Goal: Information Seeking & Learning: Understand process/instructions

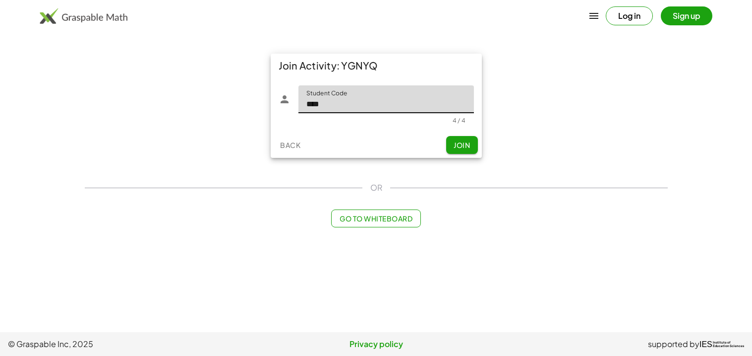
type input "****"
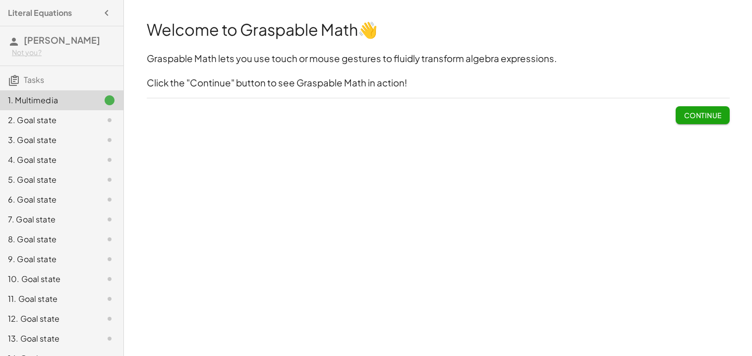
click at [47, 182] on div "5. Goal state" at bounding box center [48, 180] width 80 height 12
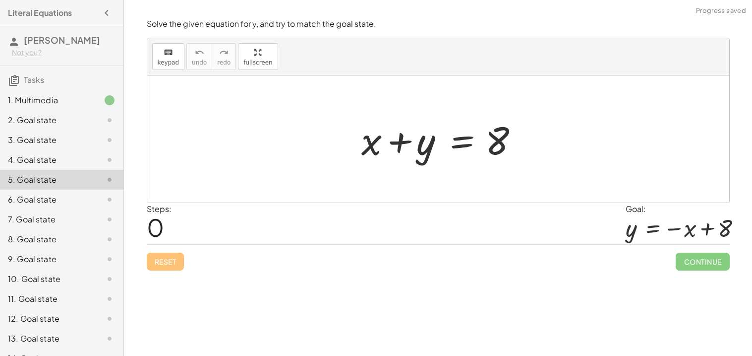
click at [460, 139] on div at bounding box center [442, 139] width 171 height 51
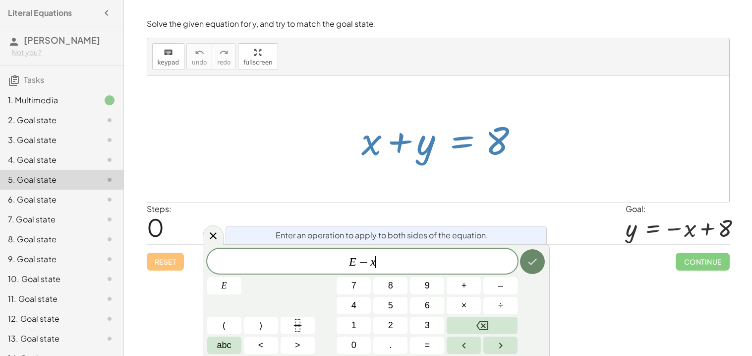
click at [531, 269] on button "Done" at bounding box center [532, 261] width 25 height 25
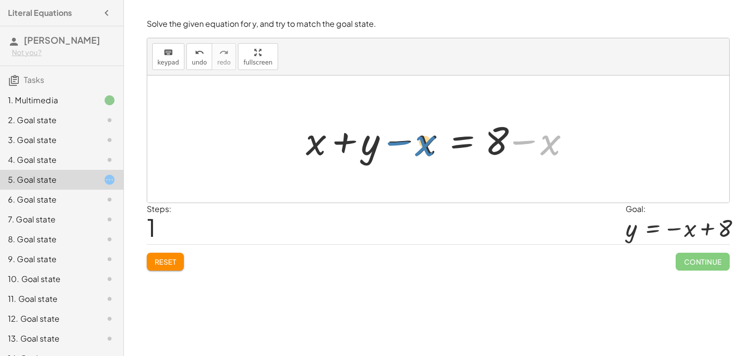
drag, startPoint x: 543, startPoint y: 148, endPoint x: 417, endPoint y: 147, distance: 125.9
click at [417, 147] on div at bounding box center [442, 139] width 282 height 51
drag, startPoint x: 417, startPoint y: 147, endPoint x: 307, endPoint y: 151, distance: 110.2
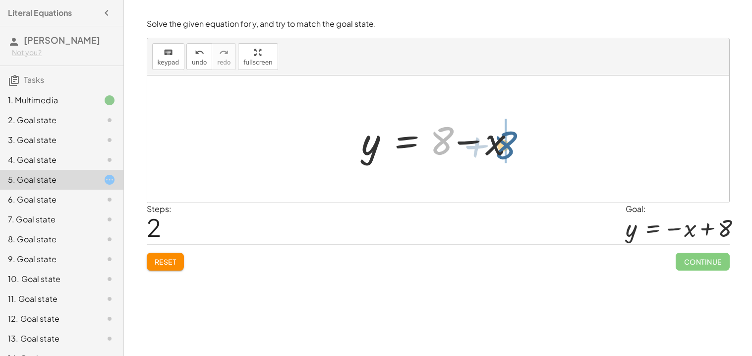
drag, startPoint x: 433, startPoint y: 143, endPoint x: 511, endPoint y: 147, distance: 78.0
click at [511, 147] on div at bounding box center [442, 139] width 171 height 51
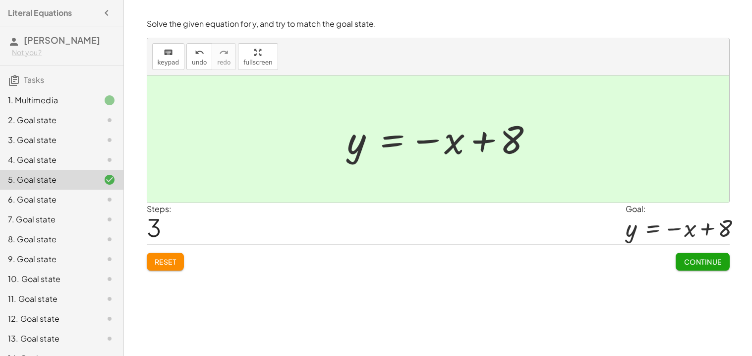
click at [45, 165] on div "4. Goal state" at bounding box center [48, 160] width 80 height 12
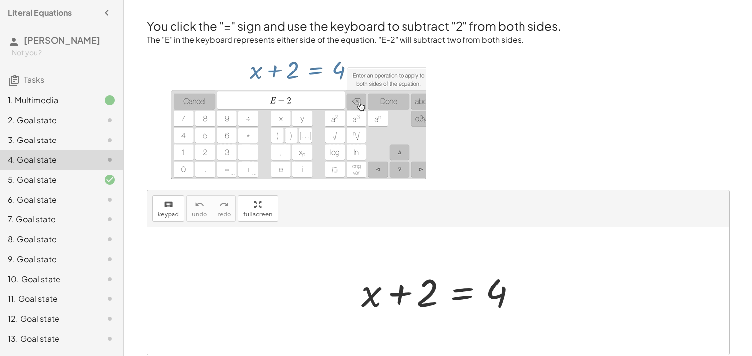
click at [46, 102] on div "1. Multimedia" at bounding box center [48, 100] width 80 height 12
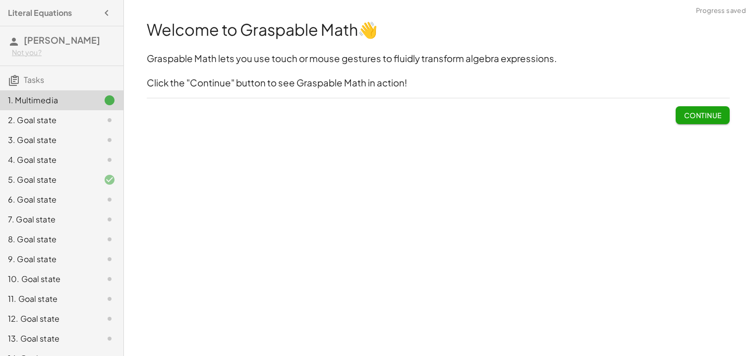
click at [709, 106] on button "Continue" at bounding box center [703, 115] width 54 height 18
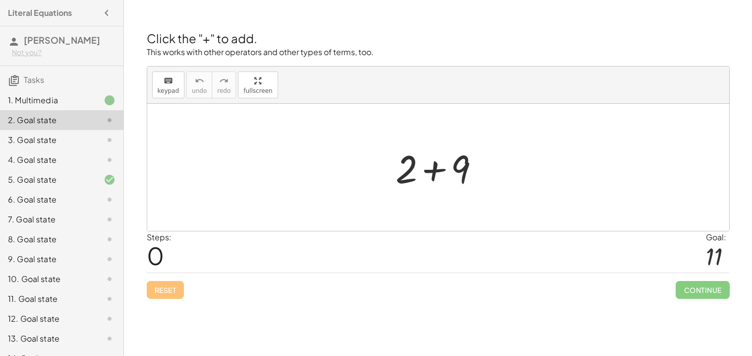
click at [429, 173] on div at bounding box center [442, 167] width 103 height 51
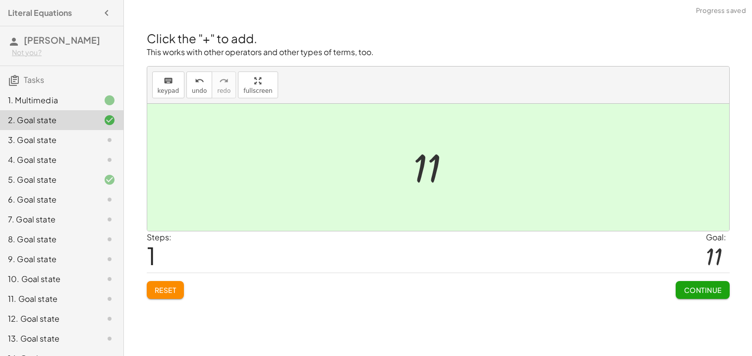
click at [685, 281] on button "Continue" at bounding box center [703, 290] width 54 height 18
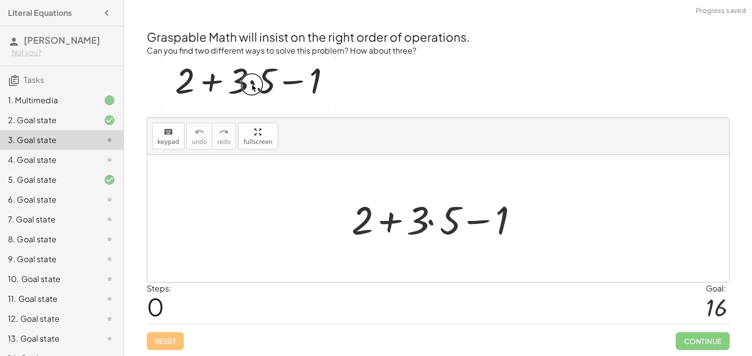
click at [432, 225] on div at bounding box center [442, 218] width 191 height 51
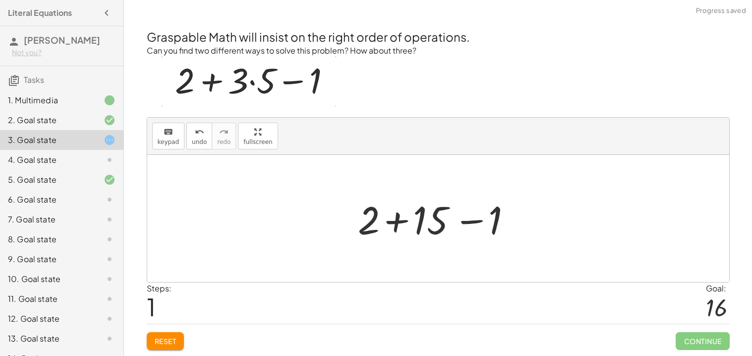
click at [403, 218] on div at bounding box center [442, 218] width 178 height 51
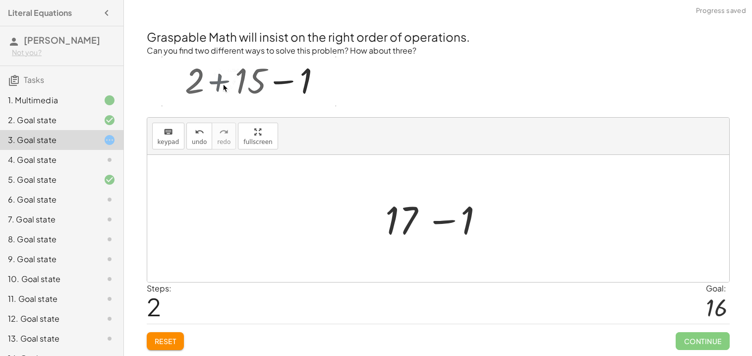
click at [436, 221] on div at bounding box center [442, 218] width 122 height 51
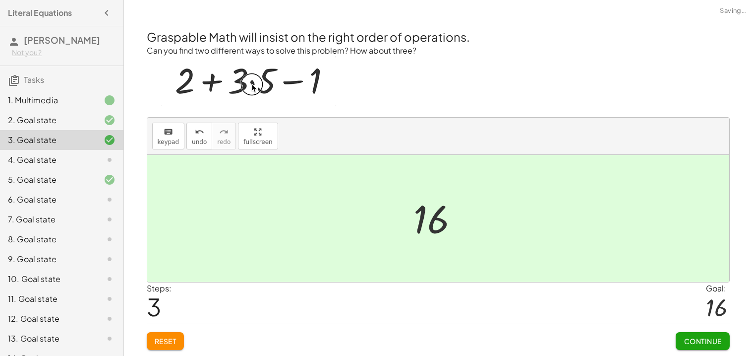
click at [717, 343] on span "Continue" at bounding box center [703, 340] width 38 height 9
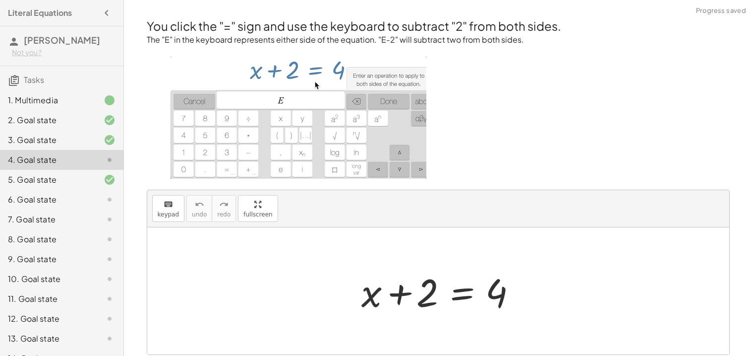
click at [461, 293] on div at bounding box center [442, 290] width 171 height 51
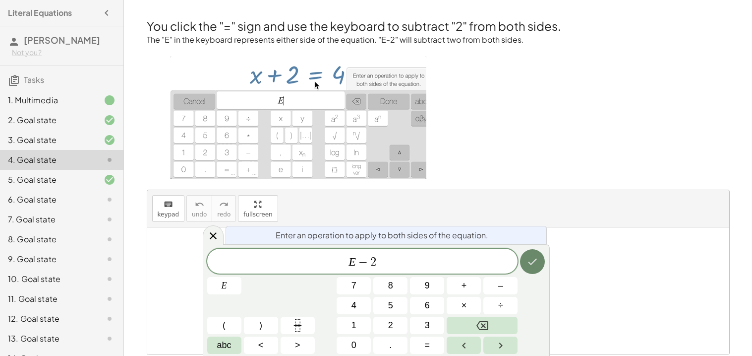
click at [527, 267] on icon "Done" at bounding box center [533, 261] width 12 height 12
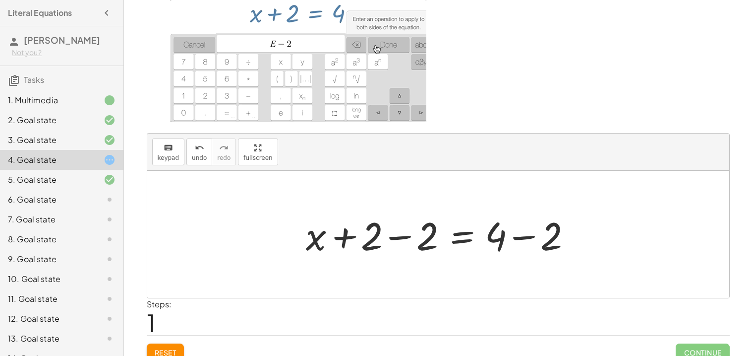
scroll to position [57, 0]
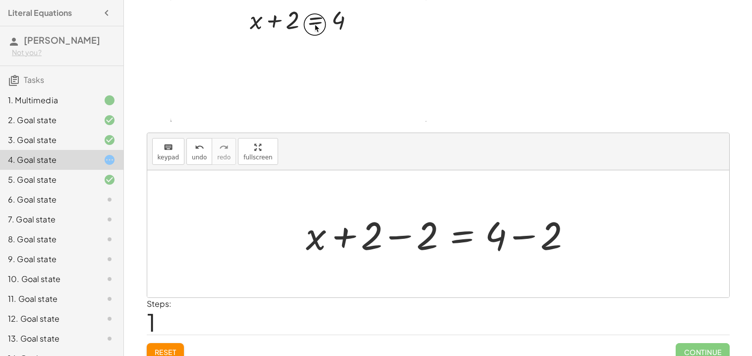
click at [427, 239] on div at bounding box center [442, 233] width 282 height 51
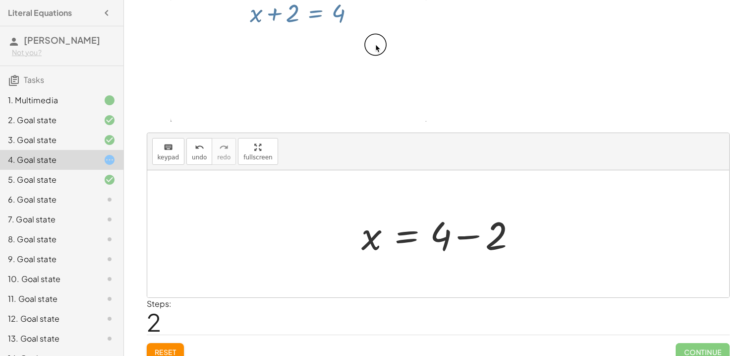
click at [493, 235] on div at bounding box center [442, 233] width 171 height 51
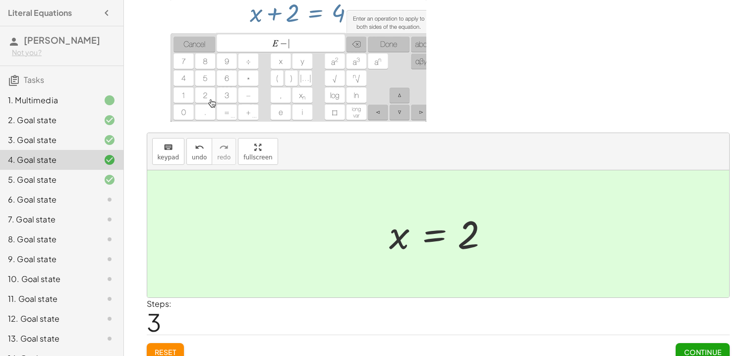
click at [718, 350] on span "Continue" at bounding box center [703, 351] width 38 height 9
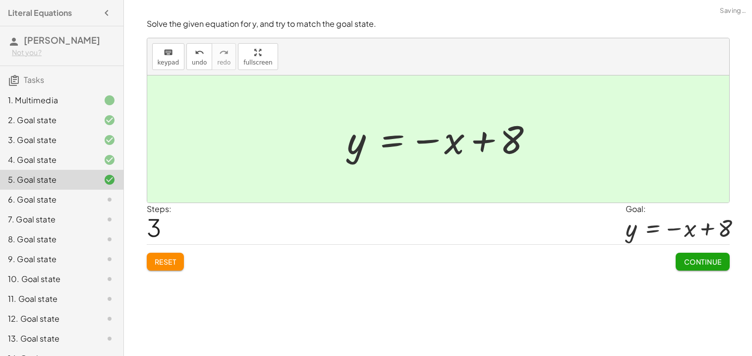
scroll to position [0, 0]
click at [680, 265] on button "Continue" at bounding box center [703, 261] width 54 height 18
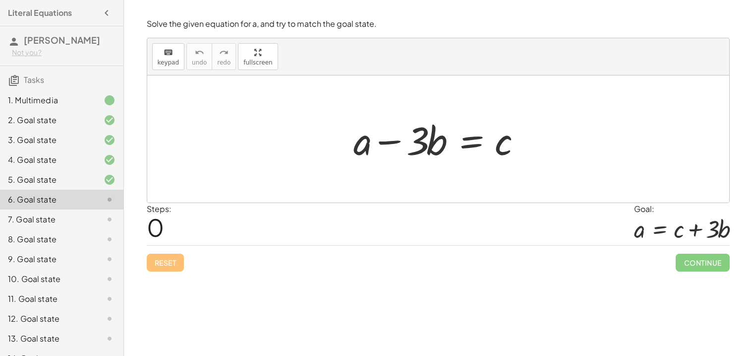
click at [367, 144] on div at bounding box center [442, 139] width 186 height 51
click at [472, 141] on div at bounding box center [442, 139] width 186 height 51
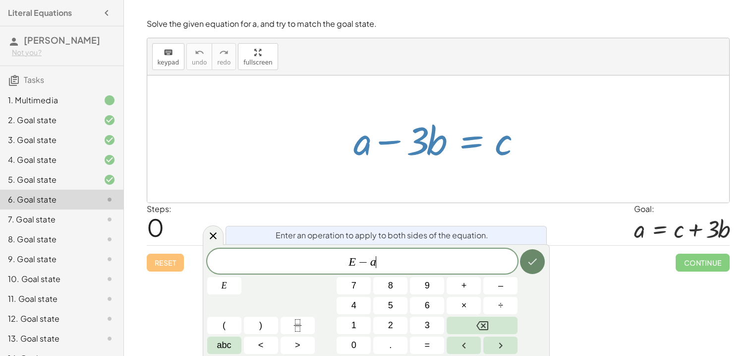
click at [524, 265] on button "Done" at bounding box center [532, 261] width 25 height 25
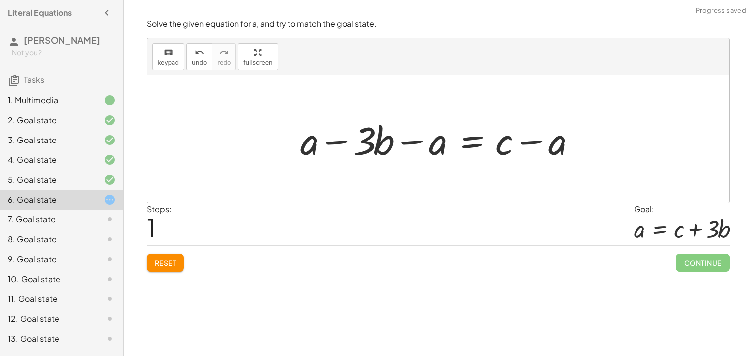
click at [430, 148] on div at bounding box center [442, 139] width 293 height 51
drag, startPoint x: 434, startPoint y: 150, endPoint x: 304, endPoint y: 150, distance: 129.4
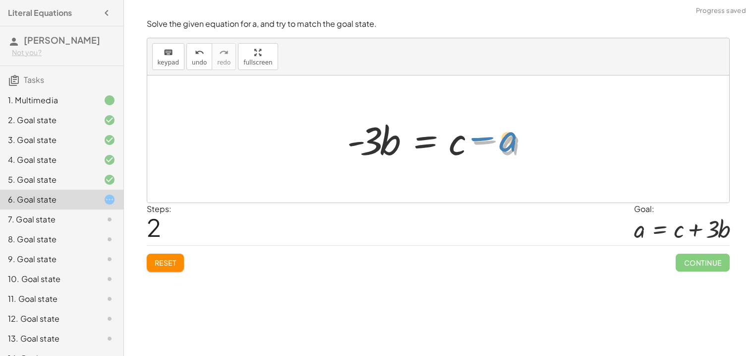
drag, startPoint x: 508, startPoint y: 147, endPoint x: 512, endPoint y: 143, distance: 6.0
click at [512, 143] on div at bounding box center [442, 139] width 200 height 51
drag, startPoint x: 512, startPoint y: 143, endPoint x: 460, endPoint y: 144, distance: 52.1
click at [460, 144] on div at bounding box center [442, 139] width 200 height 51
click at [499, 151] on div at bounding box center [442, 139] width 200 height 51
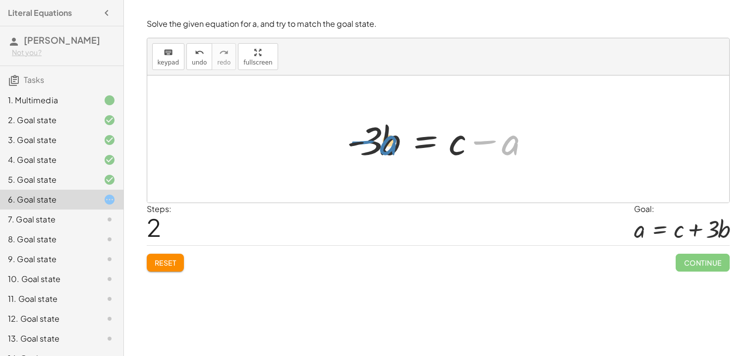
drag, startPoint x: 507, startPoint y: 151, endPoint x: 384, endPoint y: 150, distance: 123.5
click at [384, 150] on div at bounding box center [442, 139] width 200 height 51
click at [387, 143] on div at bounding box center [442, 139] width 200 height 51
click at [429, 145] on div at bounding box center [442, 139] width 200 height 51
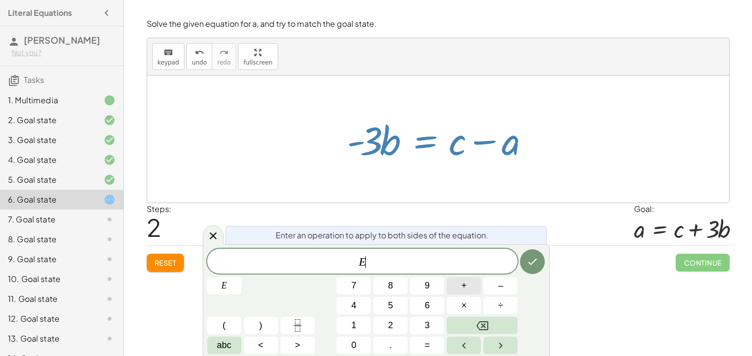
click at [472, 289] on button "+" at bounding box center [464, 285] width 34 height 17
click at [537, 265] on icon "Done" at bounding box center [533, 261] width 12 height 12
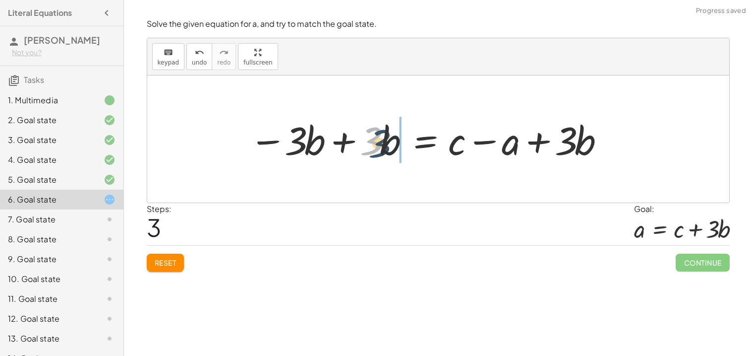
drag, startPoint x: 370, startPoint y: 151, endPoint x: 430, endPoint y: 161, distance: 60.8
click at [430, 161] on div at bounding box center [427, 139] width 366 height 51
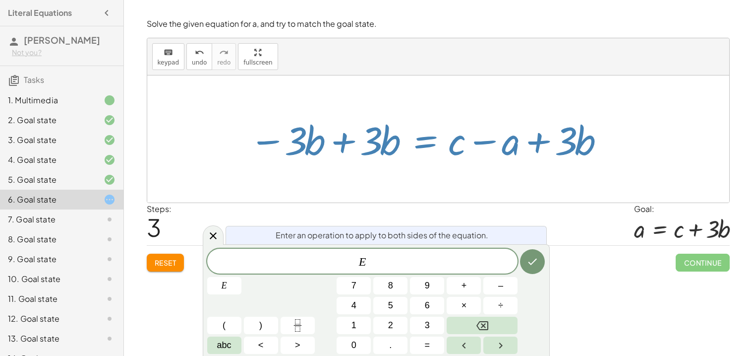
drag, startPoint x: 392, startPoint y: 144, endPoint x: 342, endPoint y: 149, distance: 50.4
click at [342, 149] on div at bounding box center [427, 139] width 366 height 51
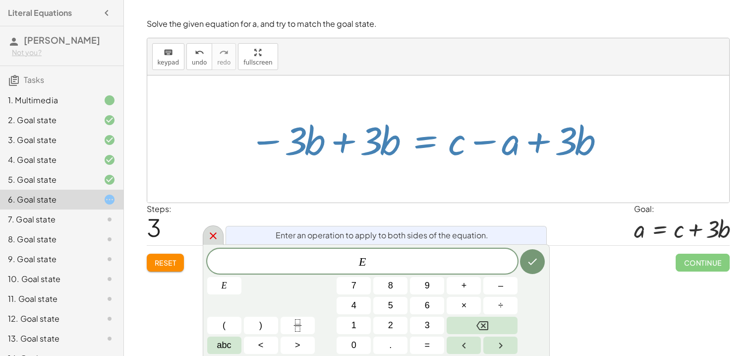
click at [220, 240] on div at bounding box center [213, 234] width 21 height 19
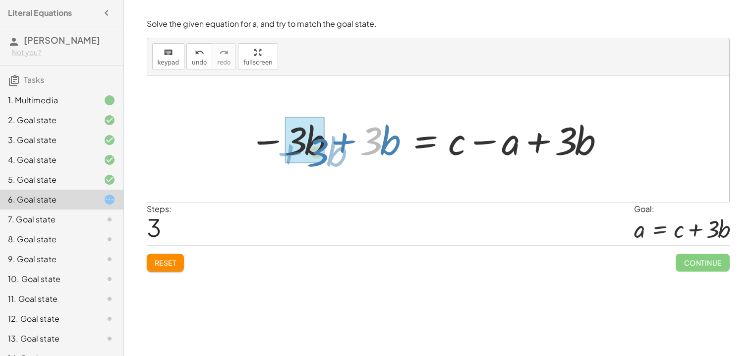
drag, startPoint x: 367, startPoint y: 131, endPoint x: 310, endPoint y: 138, distance: 57.0
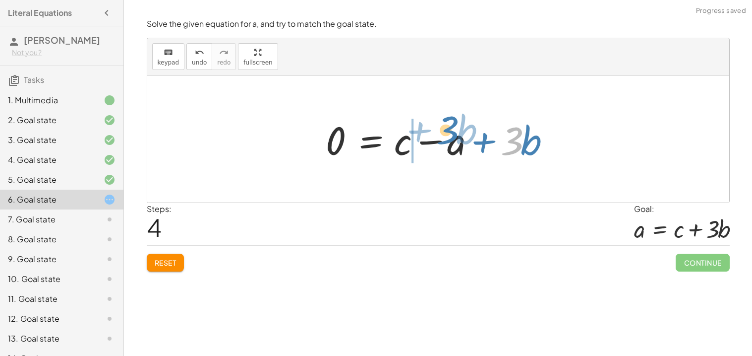
drag, startPoint x: 510, startPoint y: 133, endPoint x: 445, endPoint y: 122, distance: 65.9
click at [445, 122] on div at bounding box center [442, 139] width 242 height 51
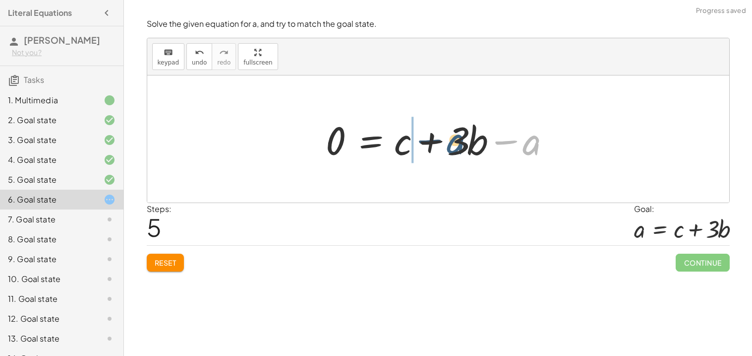
drag, startPoint x: 532, startPoint y: 138, endPoint x: 452, endPoint y: 136, distance: 79.9
click at [452, 136] on div at bounding box center [442, 139] width 242 height 51
drag, startPoint x: 523, startPoint y: 127, endPoint x: 477, endPoint y: 134, distance: 46.1
click at [477, 134] on div at bounding box center [442, 139] width 242 height 51
drag, startPoint x: 511, startPoint y: 145, endPoint x: 472, endPoint y: 149, distance: 39.4
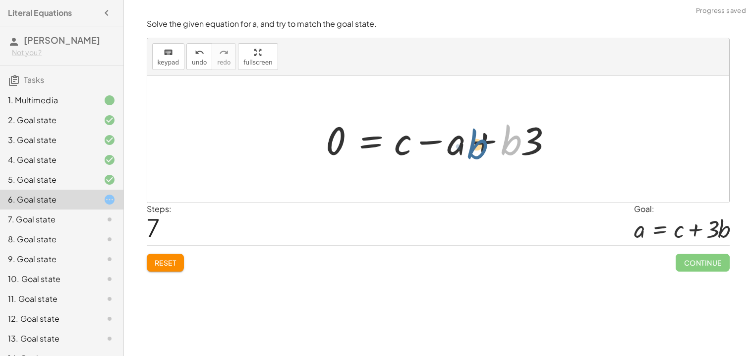
click at [472, 149] on div at bounding box center [442, 139] width 242 height 51
drag, startPoint x: 526, startPoint y: 141, endPoint x: 499, endPoint y: 142, distance: 26.8
click at [499, 142] on div at bounding box center [442, 139] width 242 height 51
click at [532, 144] on div at bounding box center [442, 139] width 242 height 51
click at [527, 143] on div at bounding box center [442, 139] width 242 height 51
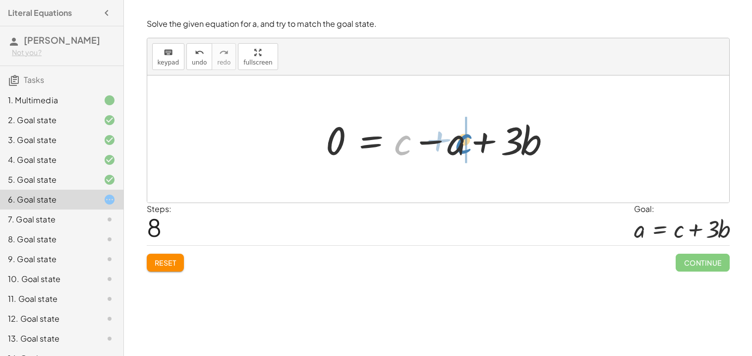
drag, startPoint x: 395, startPoint y: 150, endPoint x: 457, endPoint y: 149, distance: 61.5
click at [457, 149] on div at bounding box center [442, 139] width 242 height 51
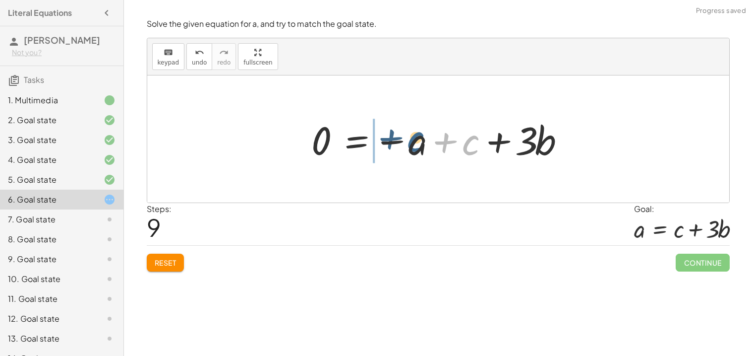
drag, startPoint x: 464, startPoint y: 141, endPoint x: 409, endPoint y: 138, distance: 55.1
click at [409, 138] on div at bounding box center [441, 139] width 271 height 51
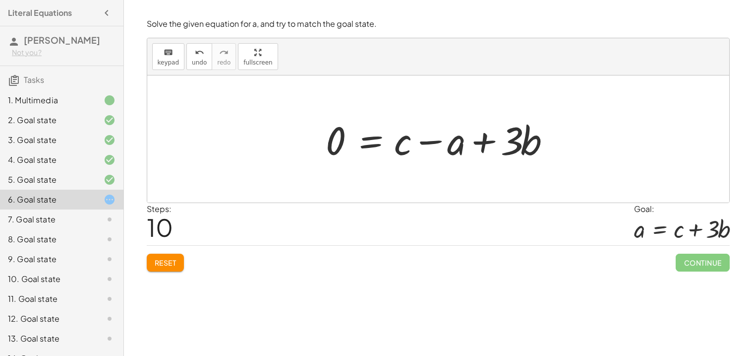
click at [409, 138] on div at bounding box center [442, 139] width 242 height 51
drag, startPoint x: 410, startPoint y: 150, endPoint x: 482, endPoint y: 148, distance: 71.9
click at [482, 148] on div at bounding box center [442, 139] width 242 height 51
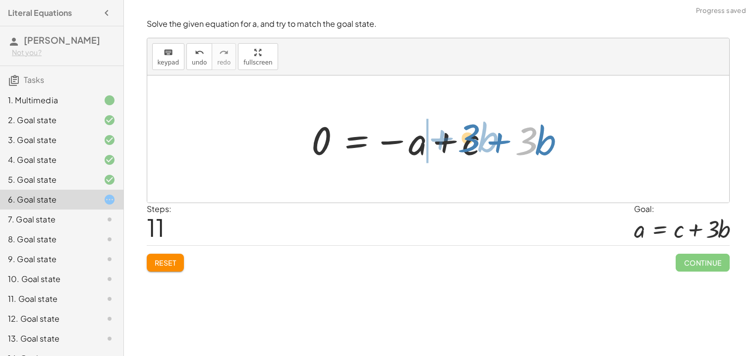
drag, startPoint x: 534, startPoint y: 151, endPoint x: 476, endPoint y: 148, distance: 58.1
click at [476, 148] on div at bounding box center [441, 139] width 271 height 51
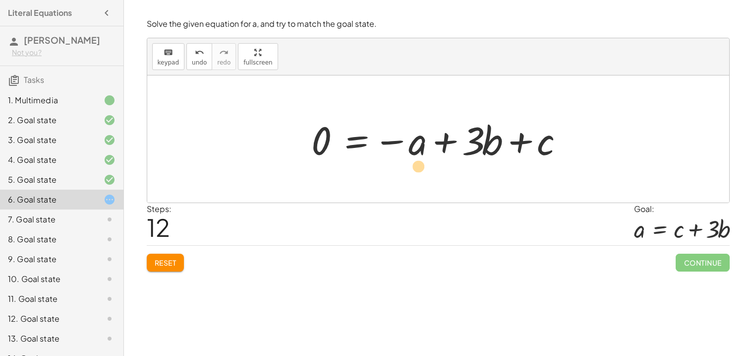
drag, startPoint x: 389, startPoint y: 144, endPoint x: 384, endPoint y: 173, distance: 29.2
click at [384, 173] on div "+ a − · 3 · b = c + a − · 3 · b − a = + c − a + 0 − · 3 · b = + c − a · - 3 · b…" at bounding box center [438, 138] width 582 height 127
click at [160, 262] on span "Reset" at bounding box center [166, 262] width 22 height 9
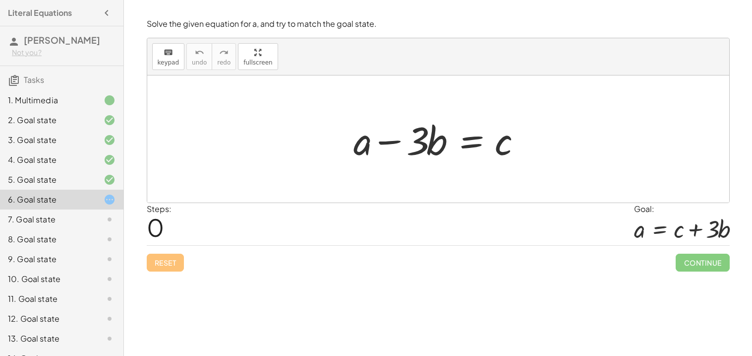
click at [468, 144] on div at bounding box center [442, 139] width 186 height 51
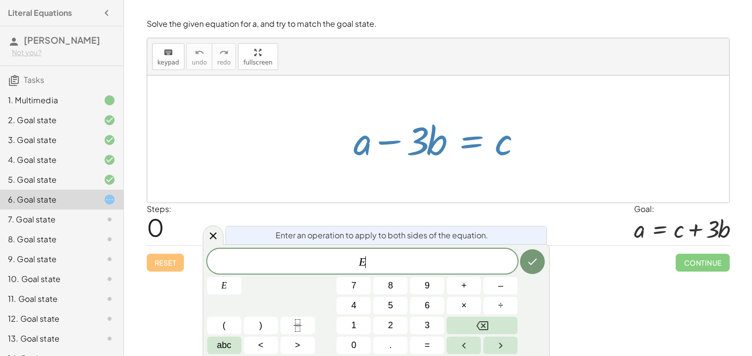
click at [394, 263] on span "E ​" at bounding box center [362, 262] width 311 height 14
click at [466, 289] on span "+" at bounding box center [464, 285] width 5 height 13
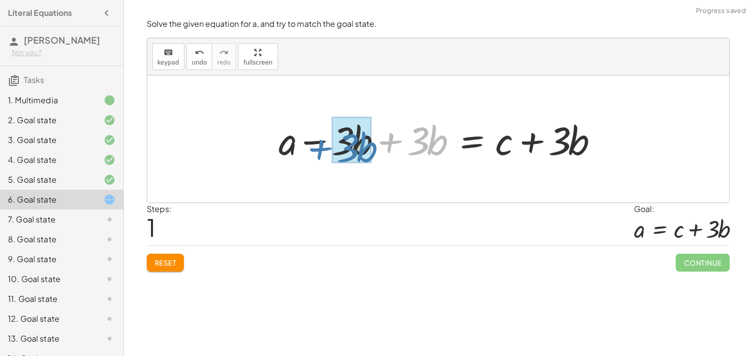
drag, startPoint x: 392, startPoint y: 136, endPoint x: 314, endPoint y: 140, distance: 77.5
click at [314, 140] on div at bounding box center [442, 139] width 337 height 51
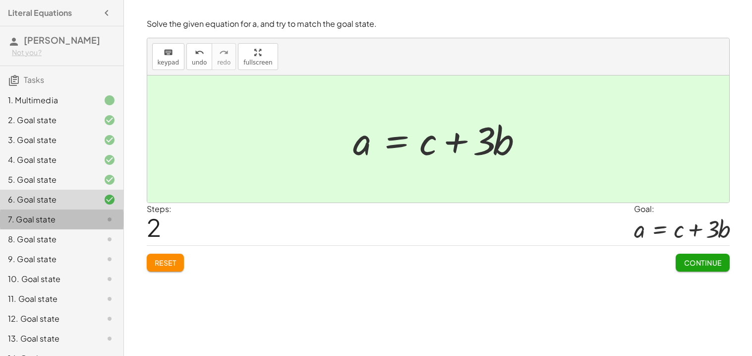
click at [105, 214] on icon at bounding box center [110, 219] width 12 height 12
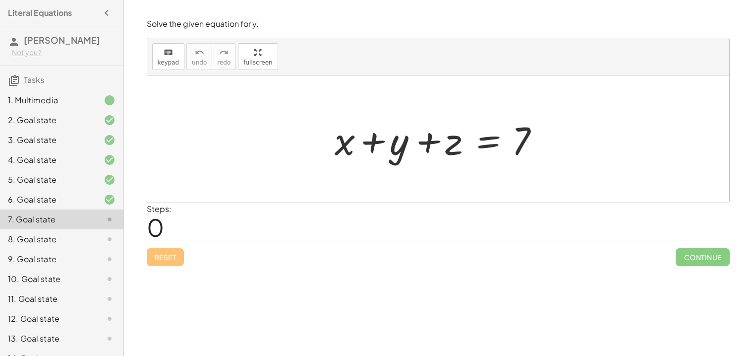
click at [490, 133] on div at bounding box center [442, 139] width 225 height 51
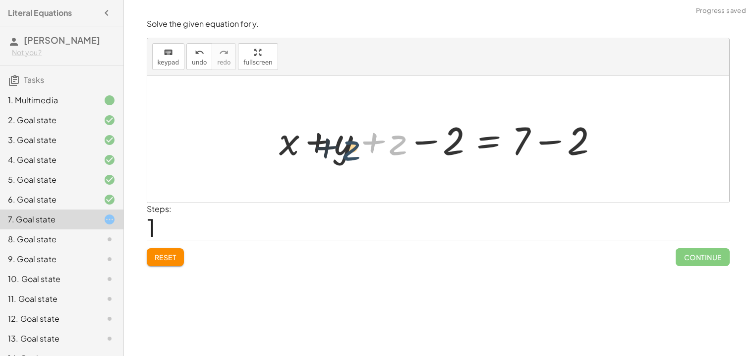
drag, startPoint x: 397, startPoint y: 151, endPoint x: 350, endPoint y: 156, distance: 47.8
click at [350, 156] on div at bounding box center [441, 139] width 335 height 51
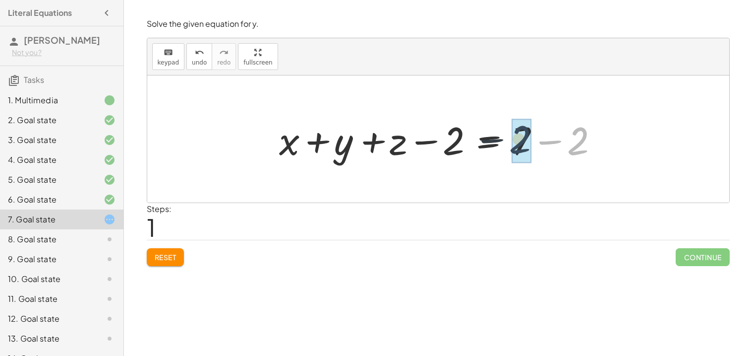
drag, startPoint x: 585, startPoint y: 152, endPoint x: 525, endPoint y: 149, distance: 59.6
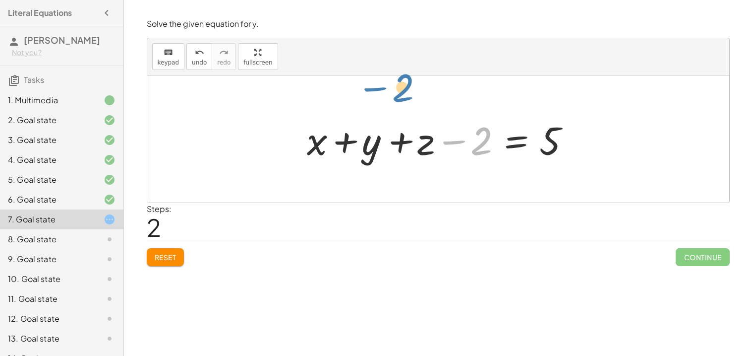
drag, startPoint x: 482, startPoint y: 142, endPoint x: 414, endPoint y: 105, distance: 78.3
drag, startPoint x: 431, startPoint y: 146, endPoint x: 500, endPoint y: 144, distance: 69.4
click at [500, 144] on div at bounding box center [442, 139] width 280 height 51
drag, startPoint x: 480, startPoint y: 143, endPoint x: 433, endPoint y: 139, distance: 47.3
click at [433, 139] on div at bounding box center [442, 139] width 280 height 51
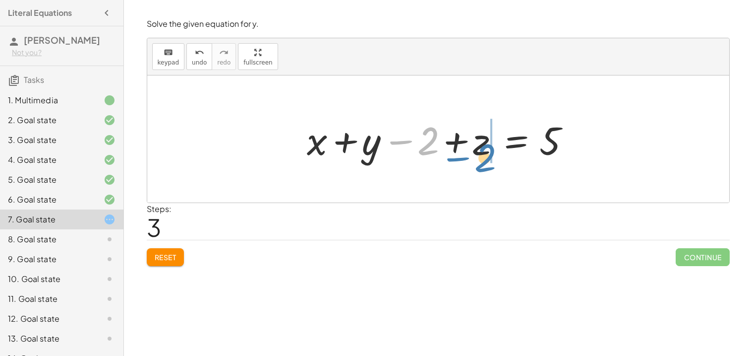
drag, startPoint x: 433, startPoint y: 139, endPoint x: 490, endPoint y: 156, distance: 59.5
click at [172, 249] on button "Reset" at bounding box center [166, 257] width 38 height 18
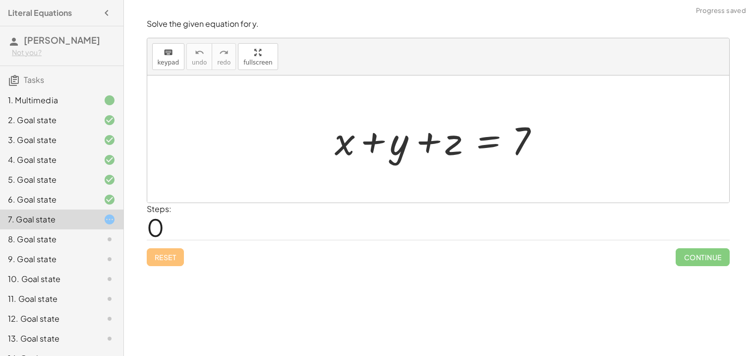
click at [481, 141] on div at bounding box center [442, 139] width 225 height 51
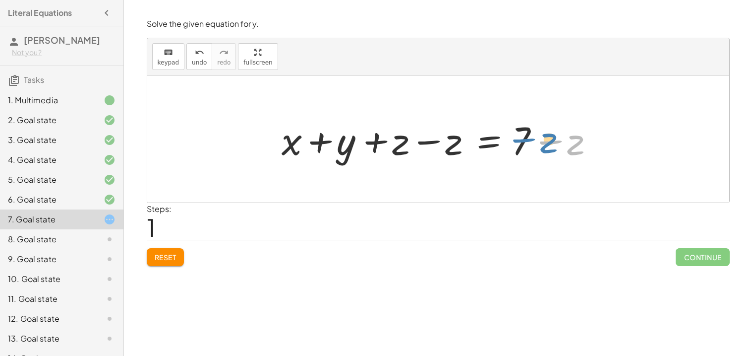
drag, startPoint x: 575, startPoint y: 137, endPoint x: 558, endPoint y: 139, distance: 16.4
click at [558, 139] on div at bounding box center [442, 139] width 331 height 51
drag, startPoint x: 450, startPoint y: 144, endPoint x: 403, endPoint y: 140, distance: 47.8
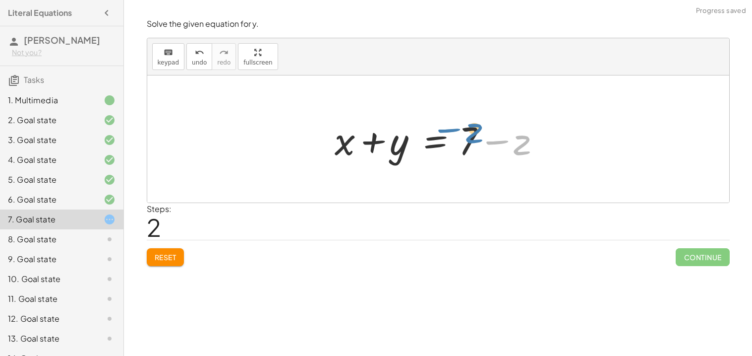
drag, startPoint x: 521, startPoint y: 154, endPoint x: 530, endPoint y: 165, distance: 14.1
click at [530, 165] on div "+ x + y + z = 7 + x + y + z − z = + 7 − z + x + y + 0 = + 7 − z − z + x + y = 7…" at bounding box center [438, 139] width 237 height 56
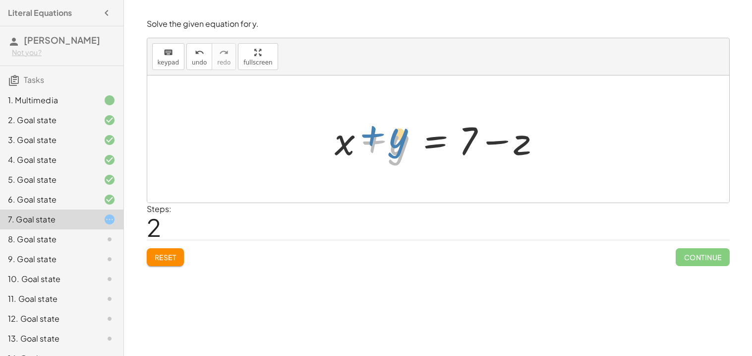
drag, startPoint x: 397, startPoint y: 144, endPoint x: 395, endPoint y: 137, distance: 7.2
click at [395, 137] on div at bounding box center [442, 139] width 225 height 51
click at [466, 149] on div at bounding box center [442, 139] width 225 height 51
click at [514, 150] on div at bounding box center [442, 139] width 225 height 51
click at [522, 150] on div at bounding box center [442, 139] width 225 height 51
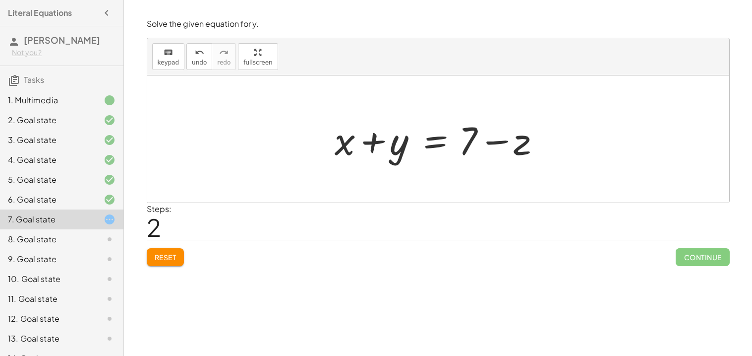
click at [399, 136] on div at bounding box center [442, 139] width 225 height 51
click at [419, 141] on div at bounding box center [442, 139] width 225 height 51
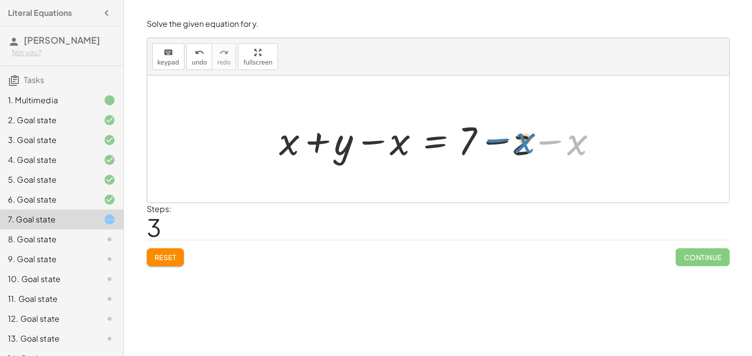
drag, startPoint x: 569, startPoint y: 151, endPoint x: 514, endPoint y: 149, distance: 54.6
click at [514, 149] on div at bounding box center [441, 139] width 335 height 51
drag, startPoint x: 524, startPoint y: 147, endPoint x: 634, endPoint y: 147, distance: 110.1
click at [634, 147] on div "+ x + y + z = 7 + x + y + z − z = + 7 − z + x + y + 0 = + 7 − z + x + y = + 7 −…" at bounding box center [438, 138] width 582 height 127
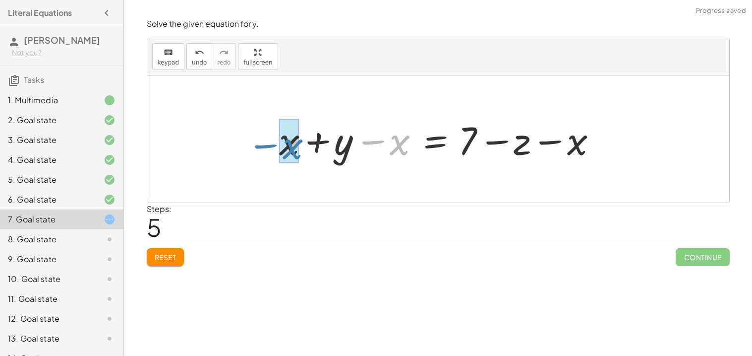
drag, startPoint x: 397, startPoint y: 147, endPoint x: 289, endPoint y: 150, distance: 107.7
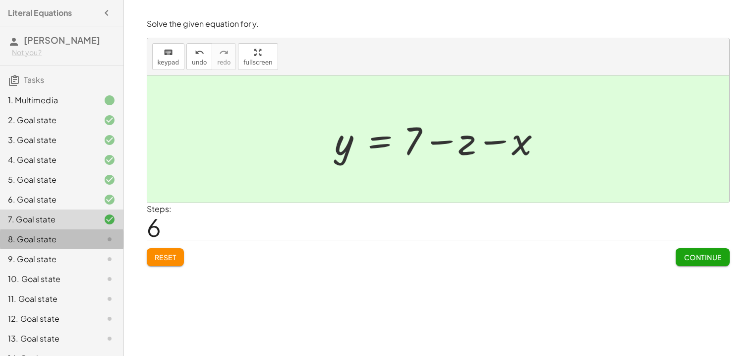
click at [88, 234] on div at bounding box center [102, 239] width 28 height 12
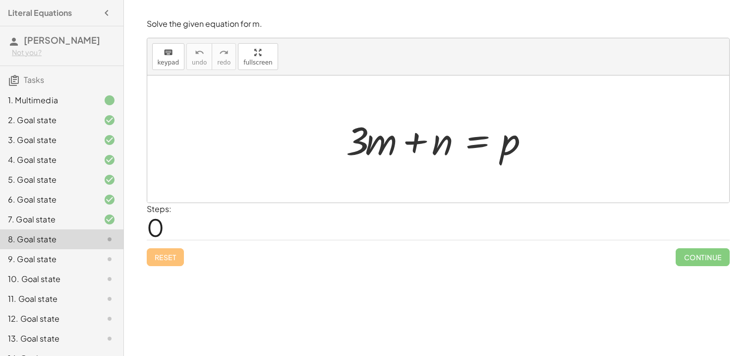
click at [474, 142] on div at bounding box center [442, 139] width 202 height 51
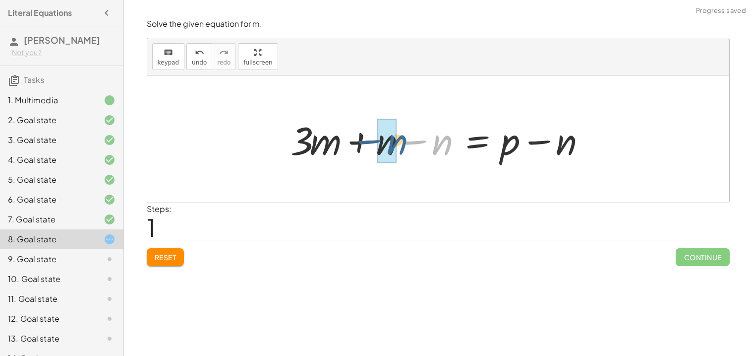
drag, startPoint x: 448, startPoint y: 141, endPoint x: 400, endPoint y: 141, distance: 48.1
click at [400, 141] on div at bounding box center [442, 139] width 313 height 51
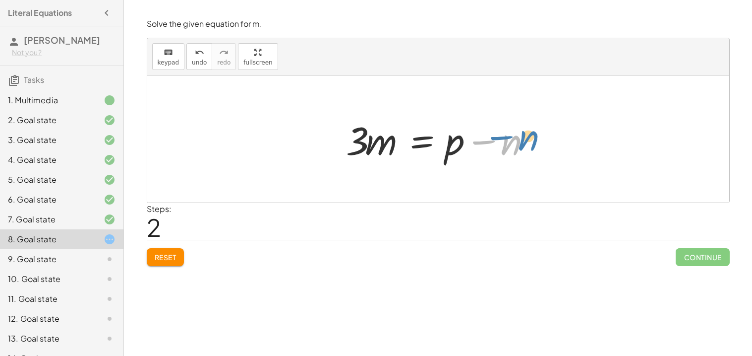
drag, startPoint x: 503, startPoint y: 149, endPoint x: 519, endPoint y: 144, distance: 17.0
click at [519, 144] on div at bounding box center [442, 139] width 202 height 51
drag, startPoint x: 384, startPoint y: 144, endPoint x: 382, endPoint y: 150, distance: 6.3
click at [382, 150] on div at bounding box center [442, 139] width 202 height 51
click at [430, 141] on div at bounding box center [442, 139] width 202 height 51
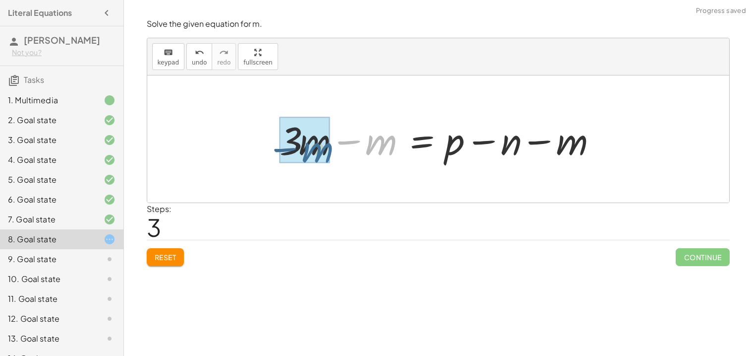
drag, startPoint x: 388, startPoint y: 137, endPoint x: 321, endPoint y: 141, distance: 66.6
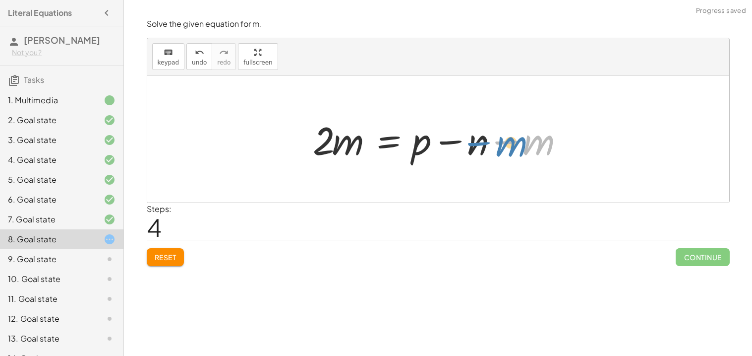
drag, startPoint x: 534, startPoint y: 142, endPoint x: 510, endPoint y: 143, distance: 23.8
click at [510, 143] on div at bounding box center [442, 139] width 268 height 51
click at [347, 145] on div at bounding box center [442, 139] width 268 height 51
drag, startPoint x: 349, startPoint y: 148, endPoint x: 355, endPoint y: 165, distance: 17.7
click at [355, 165] on div "+ · 3 · m + n = p + · 3 · m + n − n = + p − n + · 3 · m + 0 = + p − n · 3 · m =…" at bounding box center [438, 139] width 281 height 56
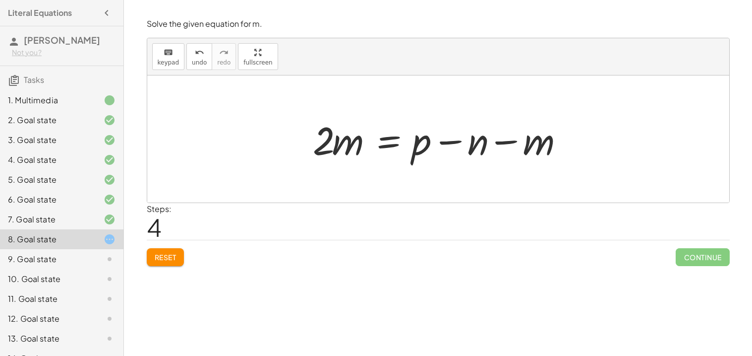
click at [348, 149] on div at bounding box center [442, 139] width 268 height 51
click at [378, 147] on div at bounding box center [442, 139] width 268 height 51
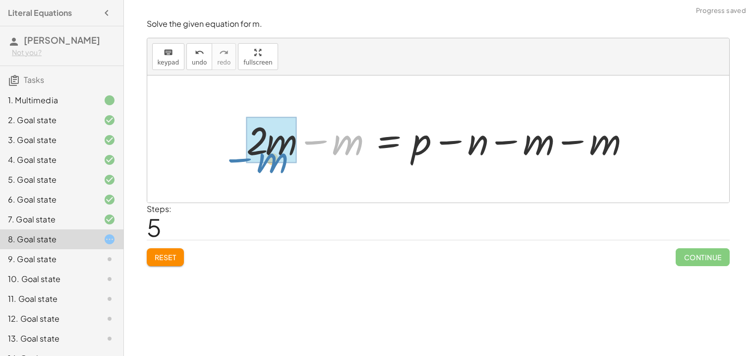
drag, startPoint x: 344, startPoint y: 135, endPoint x: 268, endPoint y: 152, distance: 78.2
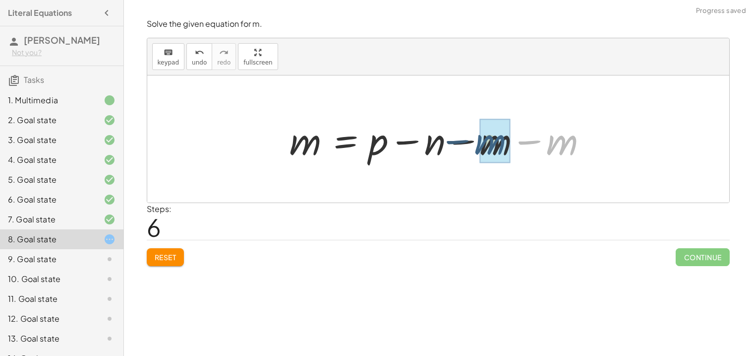
drag, startPoint x: 570, startPoint y: 141, endPoint x: 497, endPoint y: 140, distance: 72.9
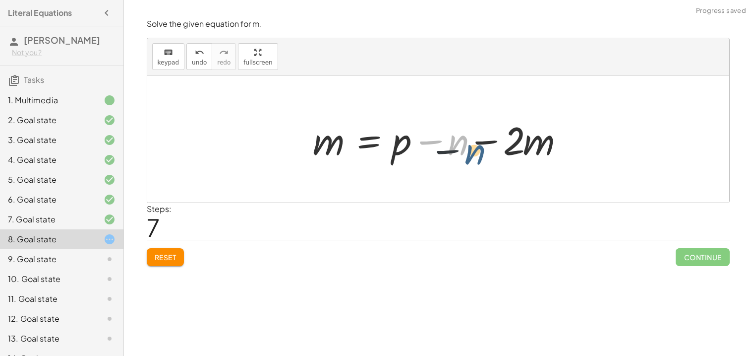
drag, startPoint x: 466, startPoint y: 139, endPoint x: 485, endPoint y: 150, distance: 21.8
click at [485, 150] on div at bounding box center [442, 139] width 268 height 51
drag, startPoint x: 552, startPoint y: 134, endPoint x: 470, endPoint y: 135, distance: 82.3
click at [470, 135] on div at bounding box center [442, 139] width 268 height 51
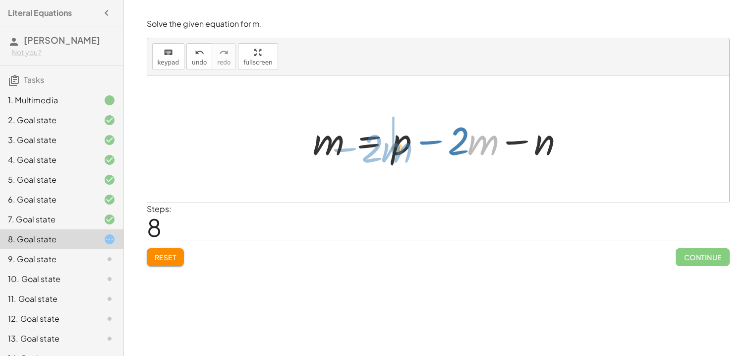
drag, startPoint x: 474, startPoint y: 137, endPoint x: 387, endPoint y: 144, distance: 86.6
click at [387, 144] on div at bounding box center [442, 139] width 268 height 51
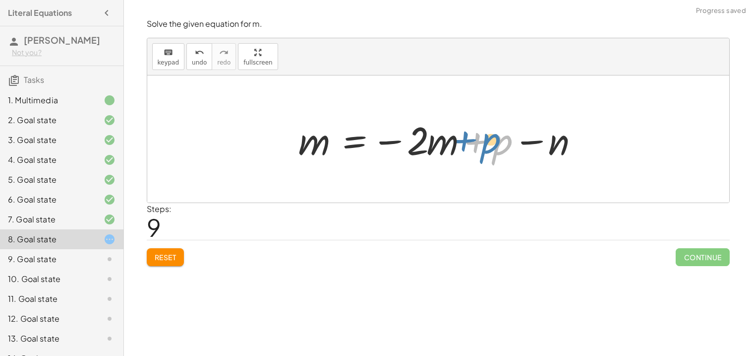
drag, startPoint x: 504, startPoint y: 145, endPoint x: 497, endPoint y: 146, distance: 7.5
click at [497, 146] on div at bounding box center [443, 139] width 298 height 51
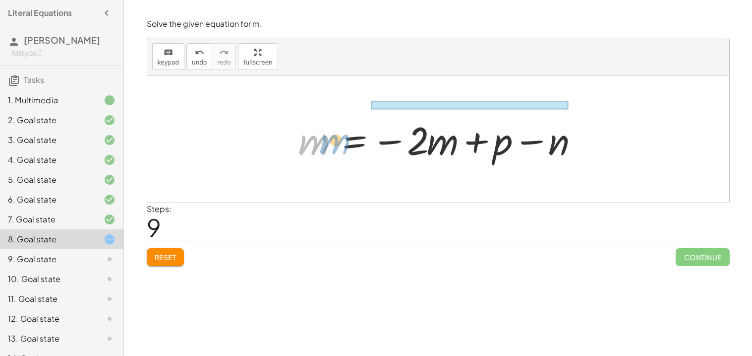
drag, startPoint x: 322, startPoint y: 146, endPoint x: 342, endPoint y: 144, distance: 19.9
click at [342, 144] on div at bounding box center [443, 139] width 298 height 51
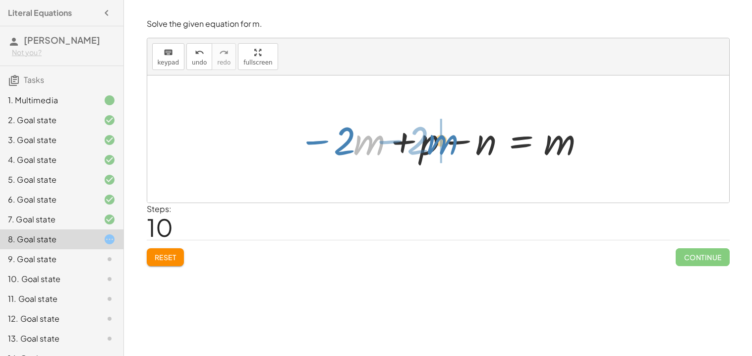
drag, startPoint x: 355, startPoint y: 149, endPoint x: 443, endPoint y: 146, distance: 88.3
click at [443, 146] on div at bounding box center [443, 139] width 298 height 51
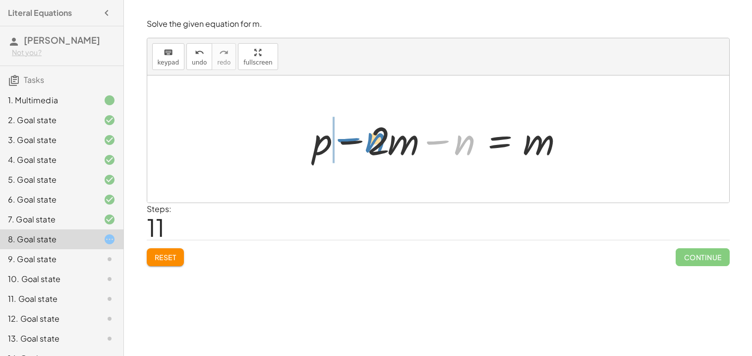
drag, startPoint x: 457, startPoint y: 151, endPoint x: 367, endPoint y: 149, distance: 89.8
click at [367, 149] on div at bounding box center [442, 139] width 268 height 51
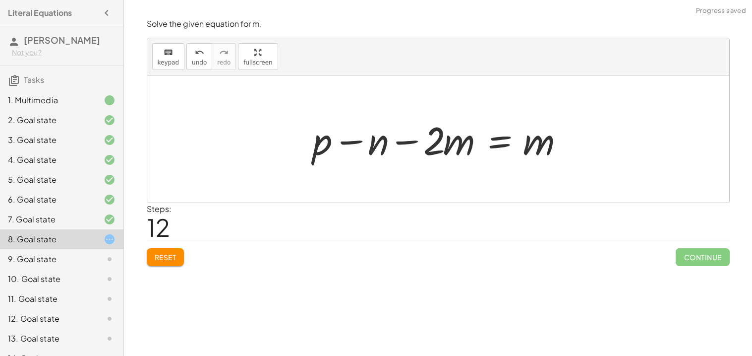
click at [176, 261] on span "Reset" at bounding box center [166, 256] width 22 height 9
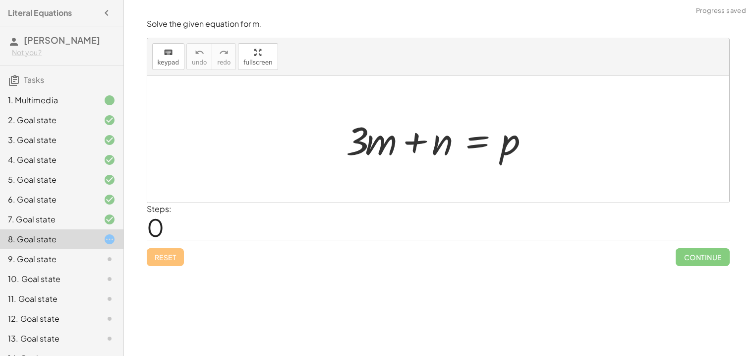
click at [430, 155] on div at bounding box center [442, 139] width 202 height 51
click at [481, 148] on div at bounding box center [442, 139] width 202 height 51
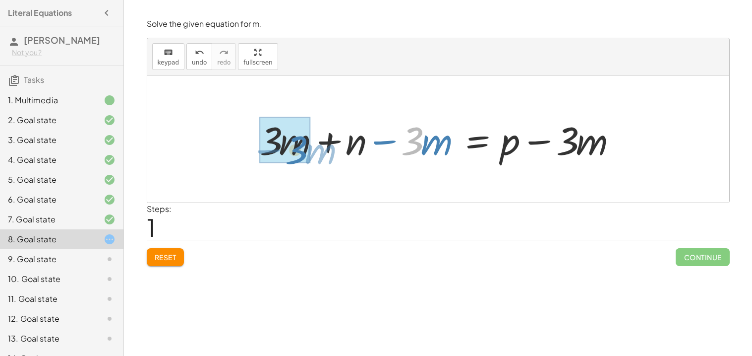
drag, startPoint x: 418, startPoint y: 131, endPoint x: 301, endPoint y: 139, distance: 116.3
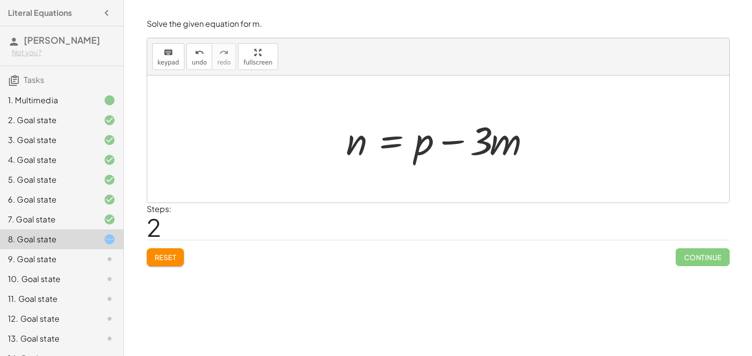
click at [370, 145] on div at bounding box center [442, 139] width 202 height 51
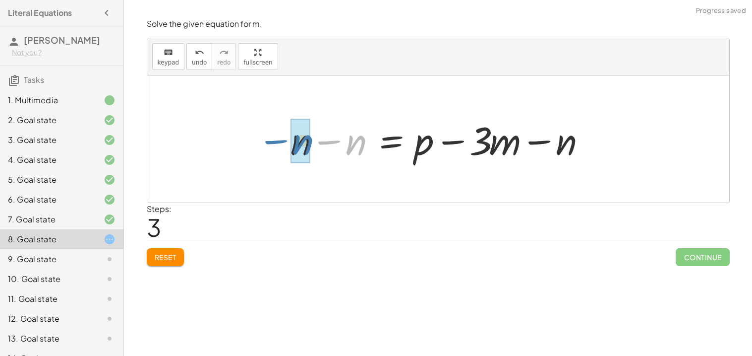
drag, startPoint x: 348, startPoint y: 151, endPoint x: 293, endPoint y: 150, distance: 55.0
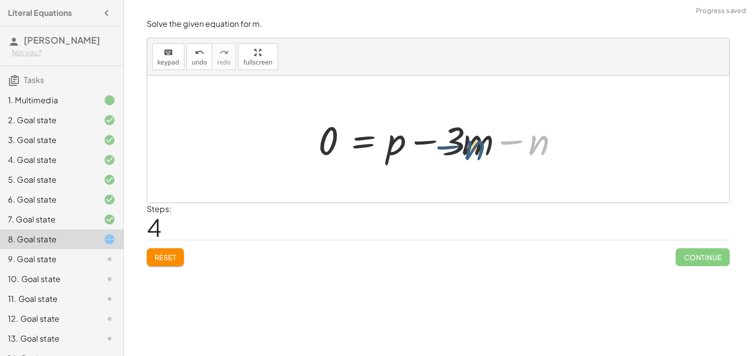
drag, startPoint x: 530, startPoint y: 142, endPoint x: 465, endPoint y: 145, distance: 65.1
click at [465, 145] on div at bounding box center [441, 139] width 257 height 51
drag, startPoint x: 396, startPoint y: 151, endPoint x: 406, endPoint y: 144, distance: 12.5
click at [406, 144] on div at bounding box center [441, 139] width 257 height 51
click at [171, 260] on span "Reset" at bounding box center [166, 256] width 22 height 9
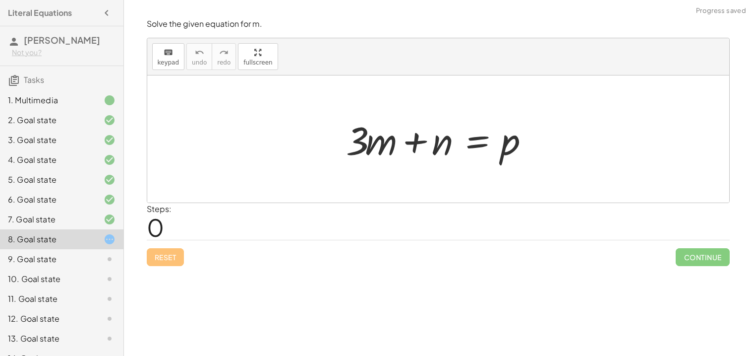
click at [479, 149] on div at bounding box center [442, 139] width 202 height 51
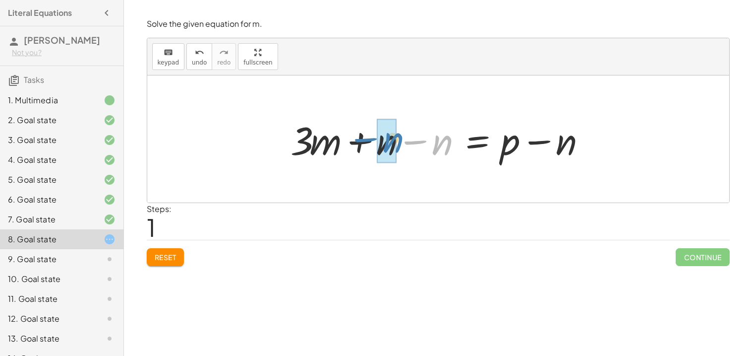
drag, startPoint x: 451, startPoint y: 135, endPoint x: 402, endPoint y: 132, distance: 49.7
click at [402, 132] on div at bounding box center [442, 139] width 313 height 51
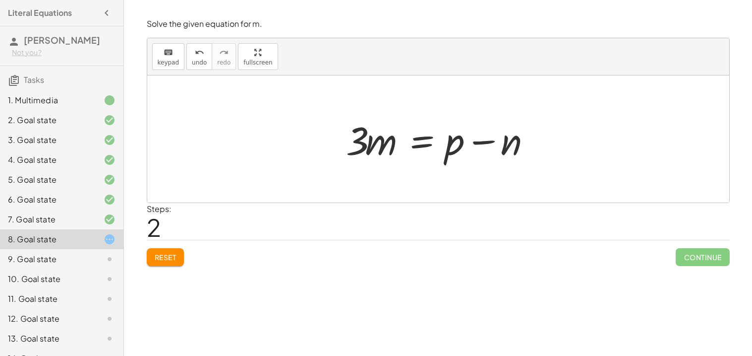
click at [383, 135] on div at bounding box center [442, 139] width 202 height 51
click at [390, 143] on div at bounding box center [442, 139] width 202 height 51
click at [417, 140] on div at bounding box center [442, 139] width 202 height 51
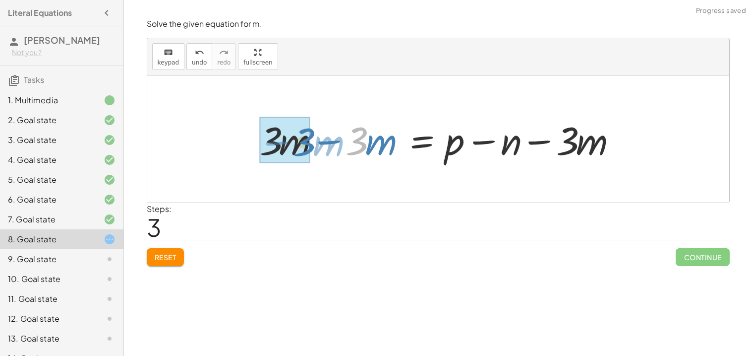
drag, startPoint x: 360, startPoint y: 155, endPoint x: 305, endPoint y: 156, distance: 55.0
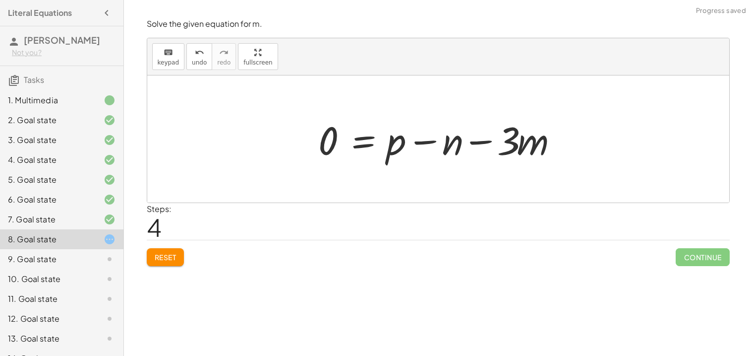
click at [155, 263] on button "Reset" at bounding box center [166, 257] width 38 height 18
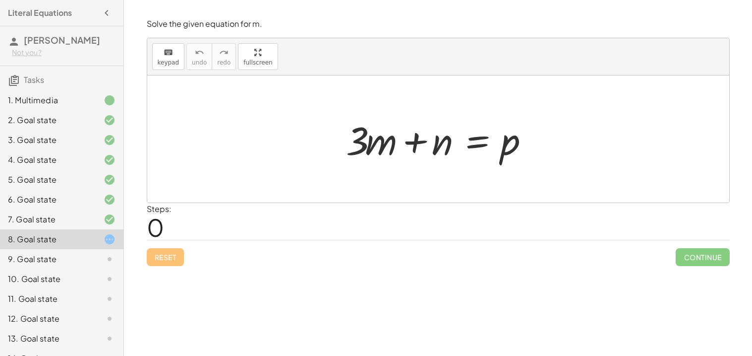
scroll to position [36, 0]
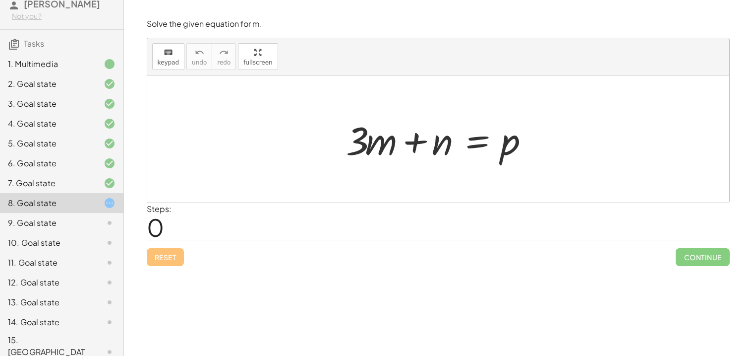
click at [474, 145] on div at bounding box center [442, 139] width 202 height 51
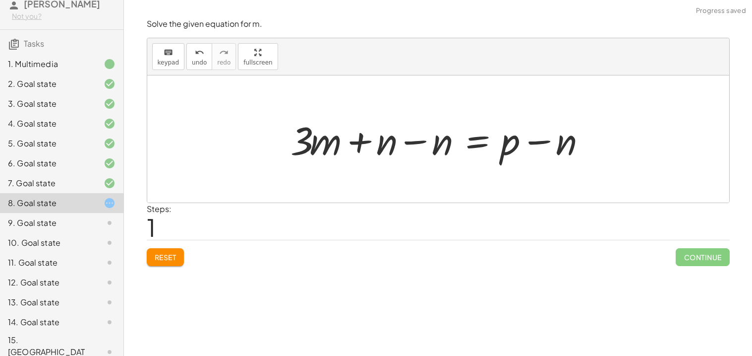
click at [450, 142] on div at bounding box center [442, 139] width 313 height 51
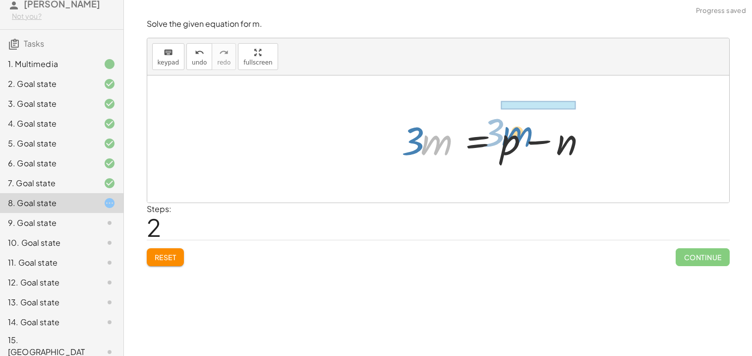
drag, startPoint x: 450, startPoint y: 142, endPoint x: 510, endPoint y: 131, distance: 60.5
click at [510, 131] on div at bounding box center [498, 139] width 202 height 51
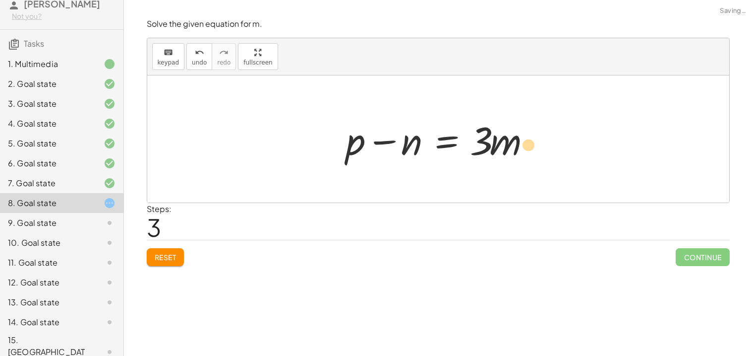
drag, startPoint x: 523, startPoint y: 138, endPoint x: 544, endPoint y: 140, distance: 20.9
click at [544, 140] on div "+ · 3 · m + n = p + · 3 · m + n − n = + p − n + · 3 · m + 0 = + p − n · 3 · m =…" at bounding box center [438, 139] width 214 height 56
drag, startPoint x: 491, startPoint y: 135, endPoint x: 315, endPoint y: 147, distance: 176.4
click at [315, 147] on div "+ · 3 · m + n = p + · 3 · m + n − n = + p − n + · 3 · m + 0 = + p − n · 3 · m =…" at bounding box center [438, 138] width 582 height 127
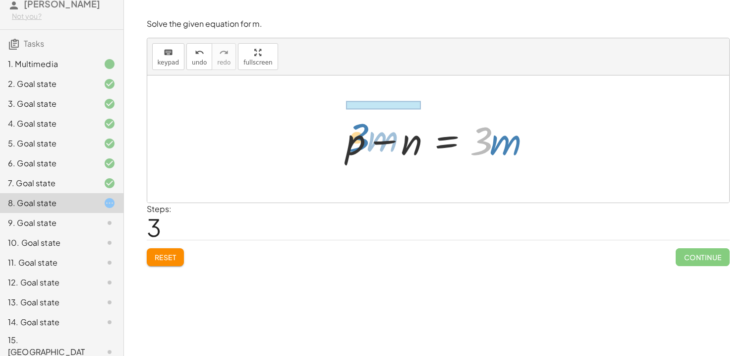
drag, startPoint x: 481, startPoint y: 139, endPoint x: 353, endPoint y: 132, distance: 129.1
click at [353, 132] on div at bounding box center [442, 139] width 202 height 51
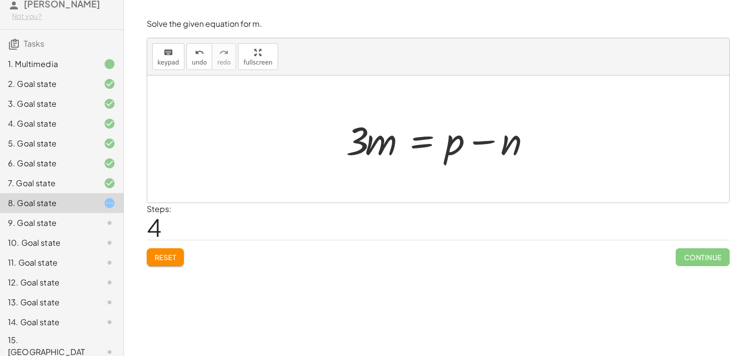
click at [421, 141] on div at bounding box center [442, 139] width 202 height 51
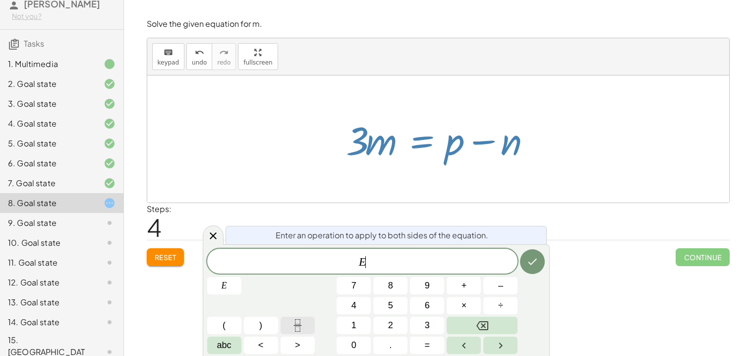
click at [289, 327] on button "Fraction" at bounding box center [298, 324] width 34 height 17
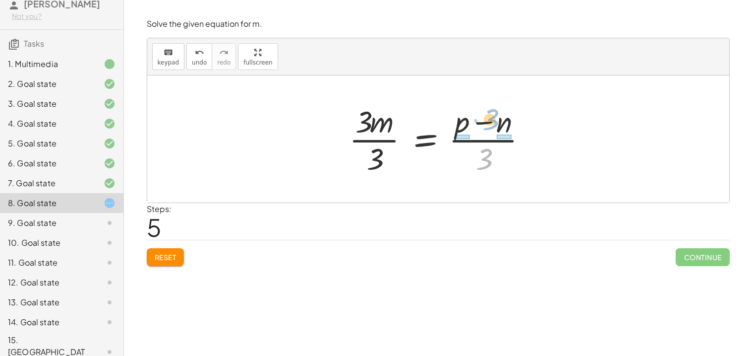
drag, startPoint x: 489, startPoint y: 153, endPoint x: 495, endPoint y: 113, distance: 40.7
click at [495, 113] on div at bounding box center [442, 139] width 196 height 76
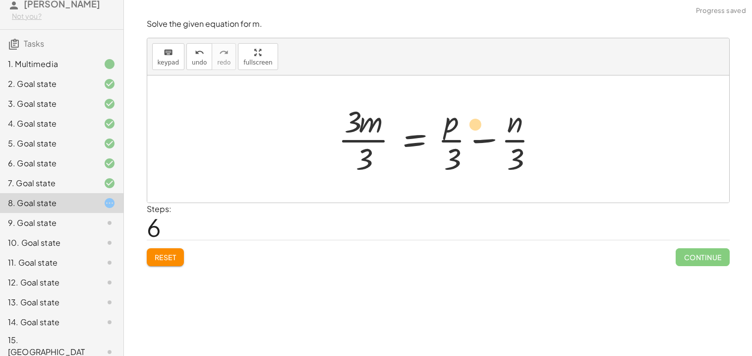
drag, startPoint x: 512, startPoint y: 158, endPoint x: 472, endPoint y: 123, distance: 53.1
click at [472, 123] on div at bounding box center [442, 139] width 218 height 76
drag, startPoint x: 459, startPoint y: 160, endPoint x: 477, endPoint y: 126, distance: 38.2
click at [477, 126] on div at bounding box center [442, 139] width 218 height 76
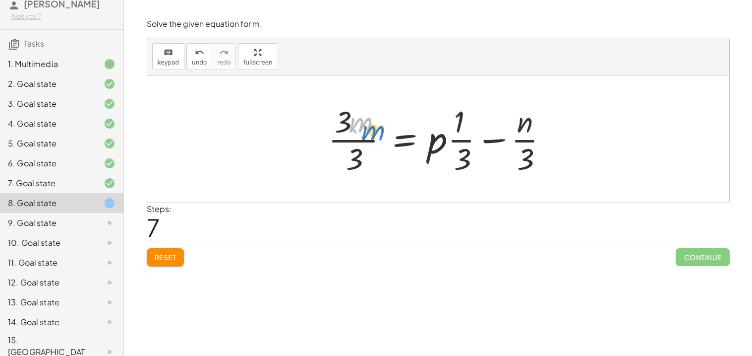
drag, startPoint x: 365, startPoint y: 123, endPoint x: 380, endPoint y: 134, distance: 18.8
click at [380, 134] on div at bounding box center [442, 139] width 238 height 76
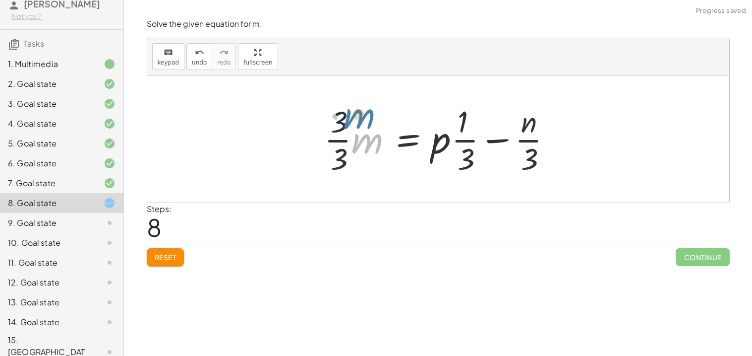
drag, startPoint x: 370, startPoint y: 138, endPoint x: 357, endPoint y: 114, distance: 27.7
click at [357, 114] on div at bounding box center [441, 139] width 245 height 76
click at [348, 140] on div at bounding box center [441, 139] width 245 height 76
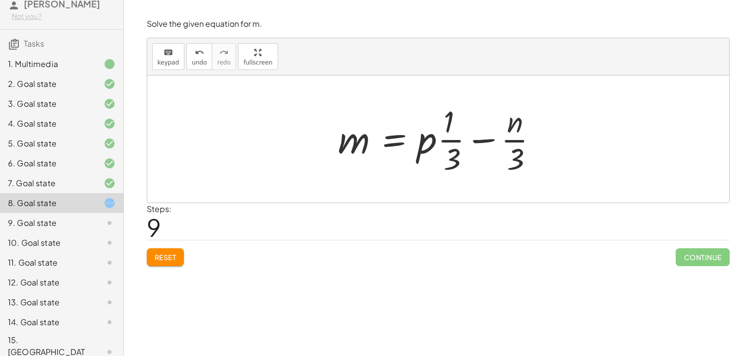
click at [461, 140] on div at bounding box center [442, 139] width 218 height 76
click at [475, 139] on div at bounding box center [442, 139] width 218 height 76
click at [459, 139] on div at bounding box center [442, 139] width 218 height 76
click at [181, 261] on button "Reset" at bounding box center [166, 257] width 38 height 18
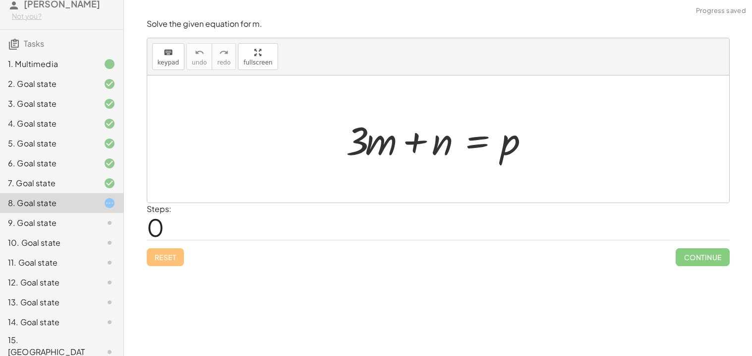
click at [474, 148] on div at bounding box center [442, 139] width 202 height 51
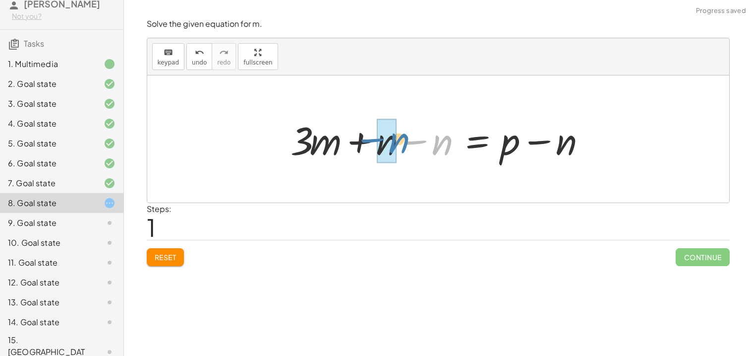
drag, startPoint x: 437, startPoint y: 148, endPoint x: 393, endPoint y: 146, distance: 44.7
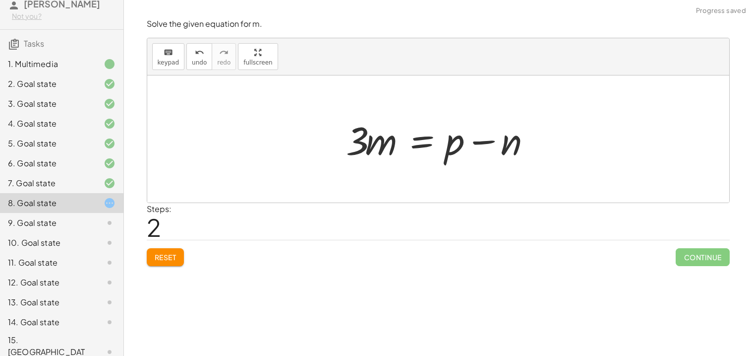
click at [391, 145] on div at bounding box center [442, 139] width 202 height 51
click at [356, 140] on div at bounding box center [442, 139] width 202 height 51
click at [432, 146] on div at bounding box center [442, 139] width 202 height 51
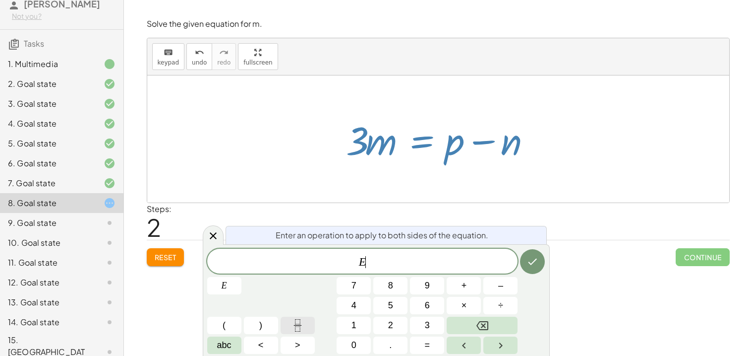
click at [305, 320] on button "Fraction" at bounding box center [298, 324] width 34 height 17
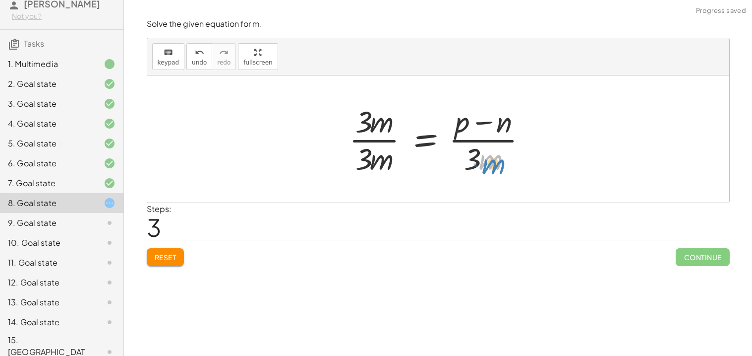
drag, startPoint x: 496, startPoint y: 161, endPoint x: 500, endPoint y: 168, distance: 8.0
click at [500, 168] on div at bounding box center [442, 139] width 196 height 76
click at [473, 139] on div at bounding box center [442, 139] width 196 height 76
click at [385, 138] on div at bounding box center [442, 139] width 196 height 76
